Goal: Check status: Check status

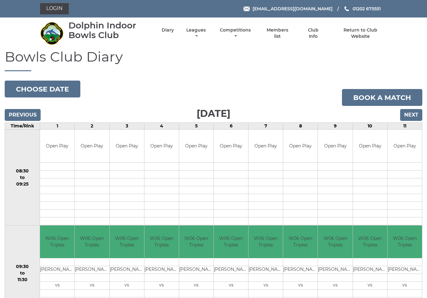
click at [207, 34] on link "Leagues" at bounding box center [196, 33] width 22 height 12
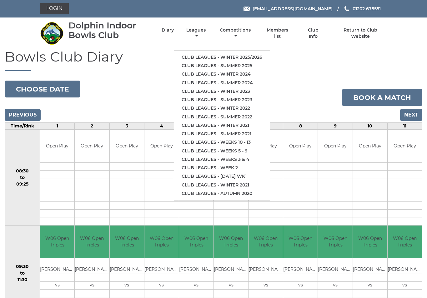
click at [240, 55] on link "Club leagues - Winter 2025/2026" at bounding box center [222, 57] width 96 height 8
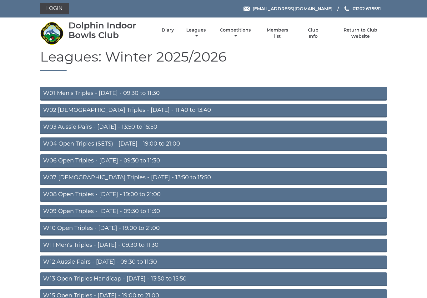
click at [124, 94] on link "W01 Men's Triples - Monday - 09:30 to 11:30" at bounding box center [213, 94] width 347 height 14
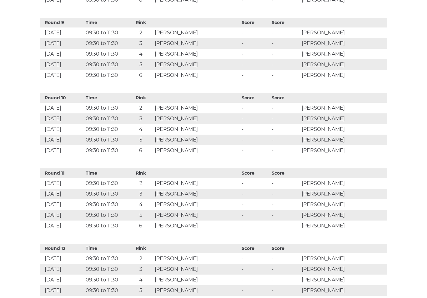
scroll to position [861, 0]
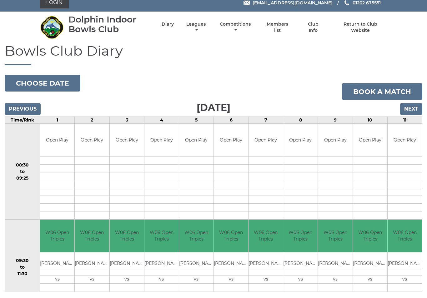
scroll to position [6, 0]
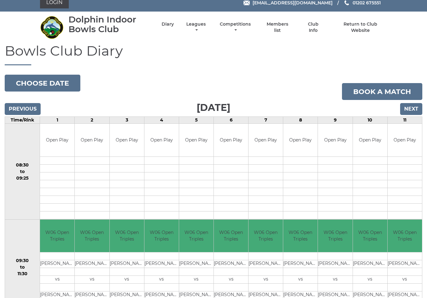
click at [418, 111] on input "Next" at bounding box center [411, 109] width 22 height 12
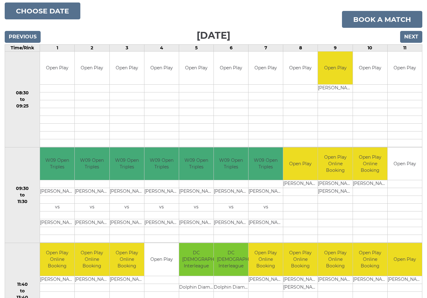
scroll to position [77, 0]
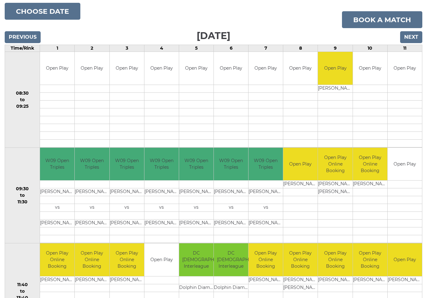
click at [414, 35] on input "Next" at bounding box center [411, 38] width 22 height 12
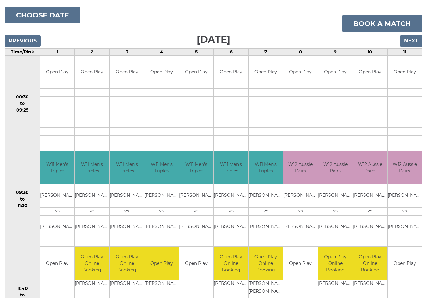
scroll to position [74, 0]
click at [413, 42] on input "Next" at bounding box center [411, 41] width 22 height 12
